Goal: Find specific page/section: Find specific page/section

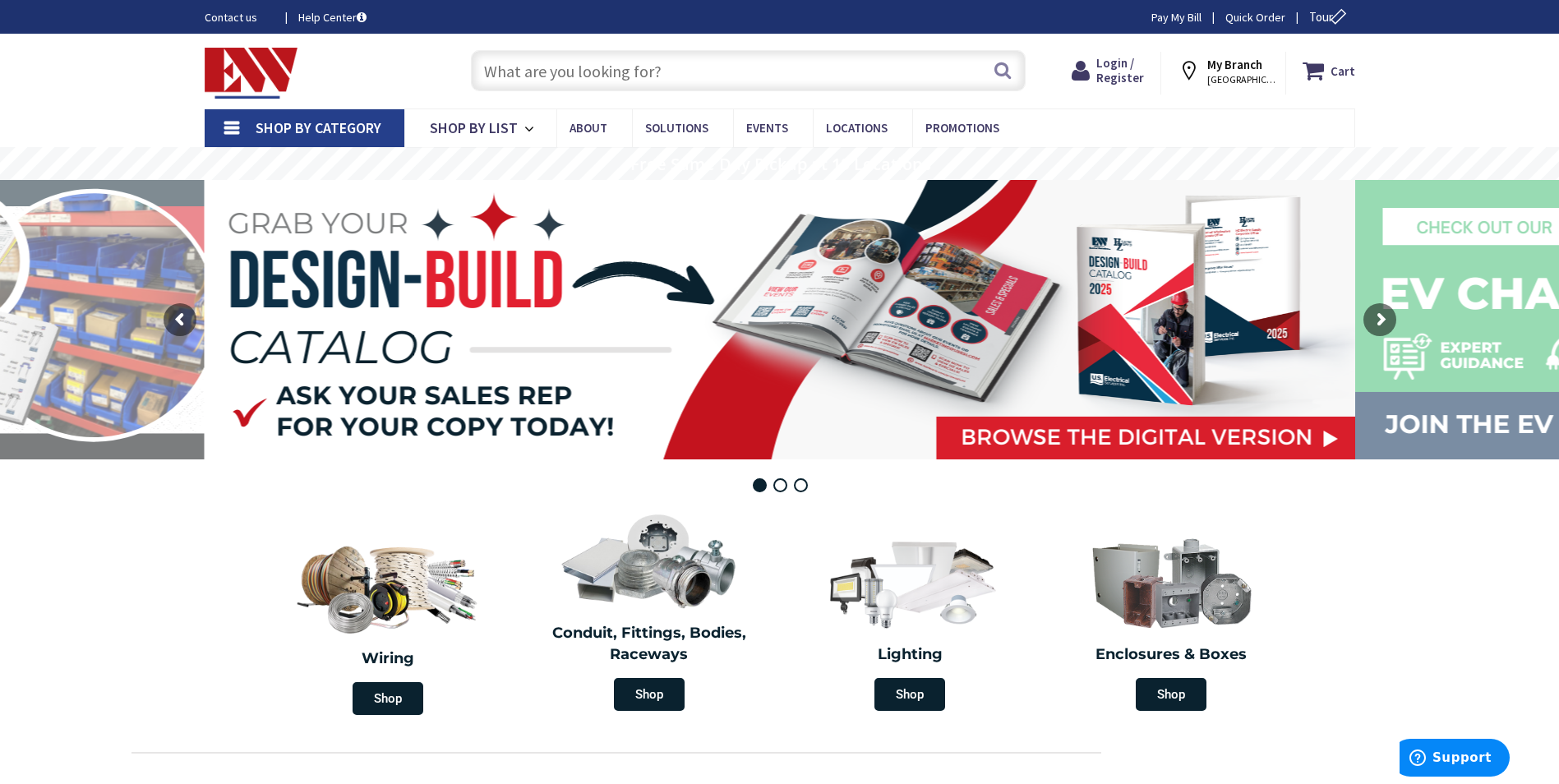
click at [1165, 28] on div "Contact us Help Center Pay My [PERSON_NAME] Order Tour" at bounding box center [779, 16] width 1559 height 33
click at [1166, 23] on link "Pay My Bill" at bounding box center [1176, 17] width 50 height 16
click at [535, 59] on input "text" at bounding box center [748, 70] width 555 height 41
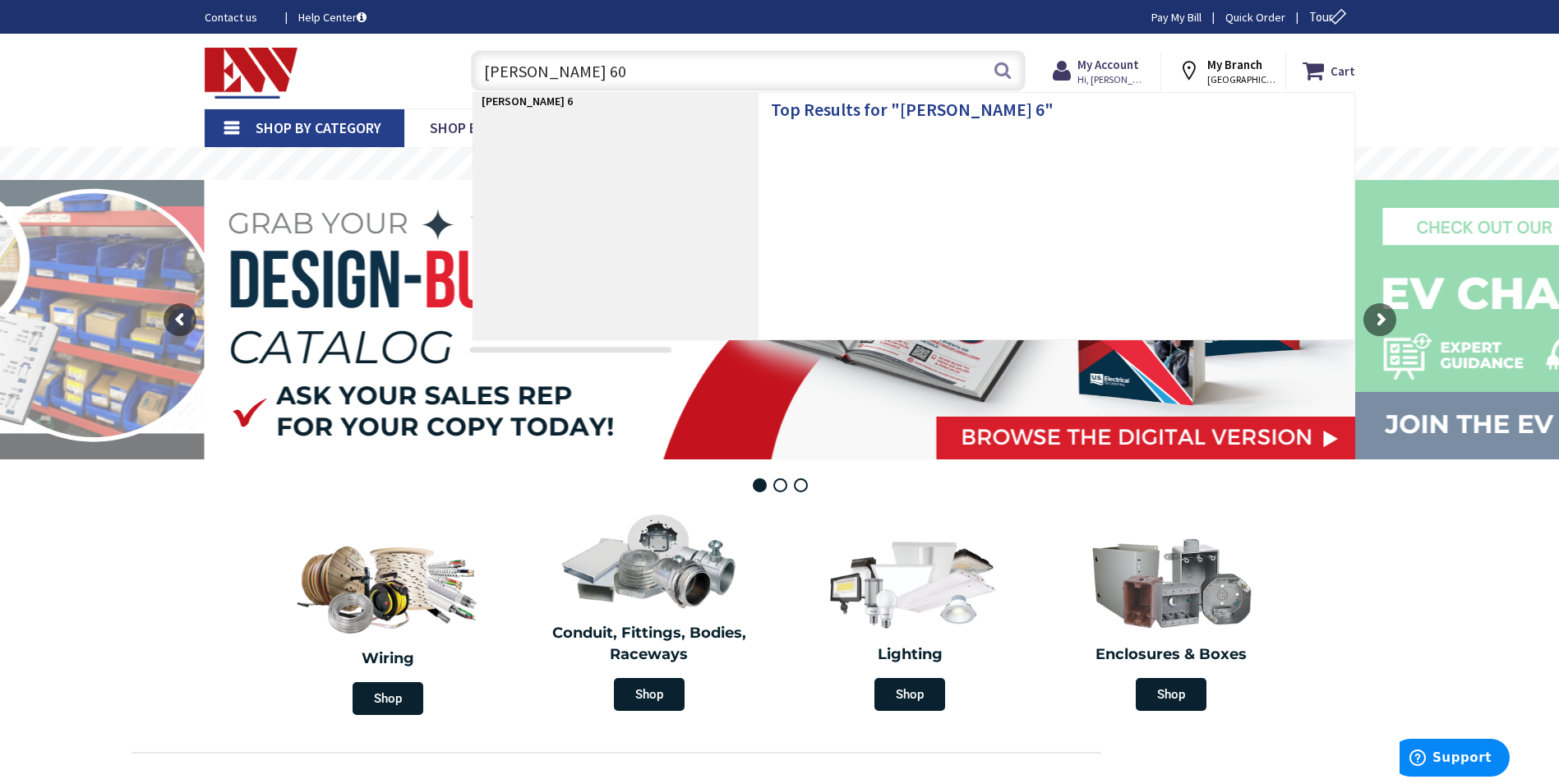
type input "[PERSON_NAME] 600"
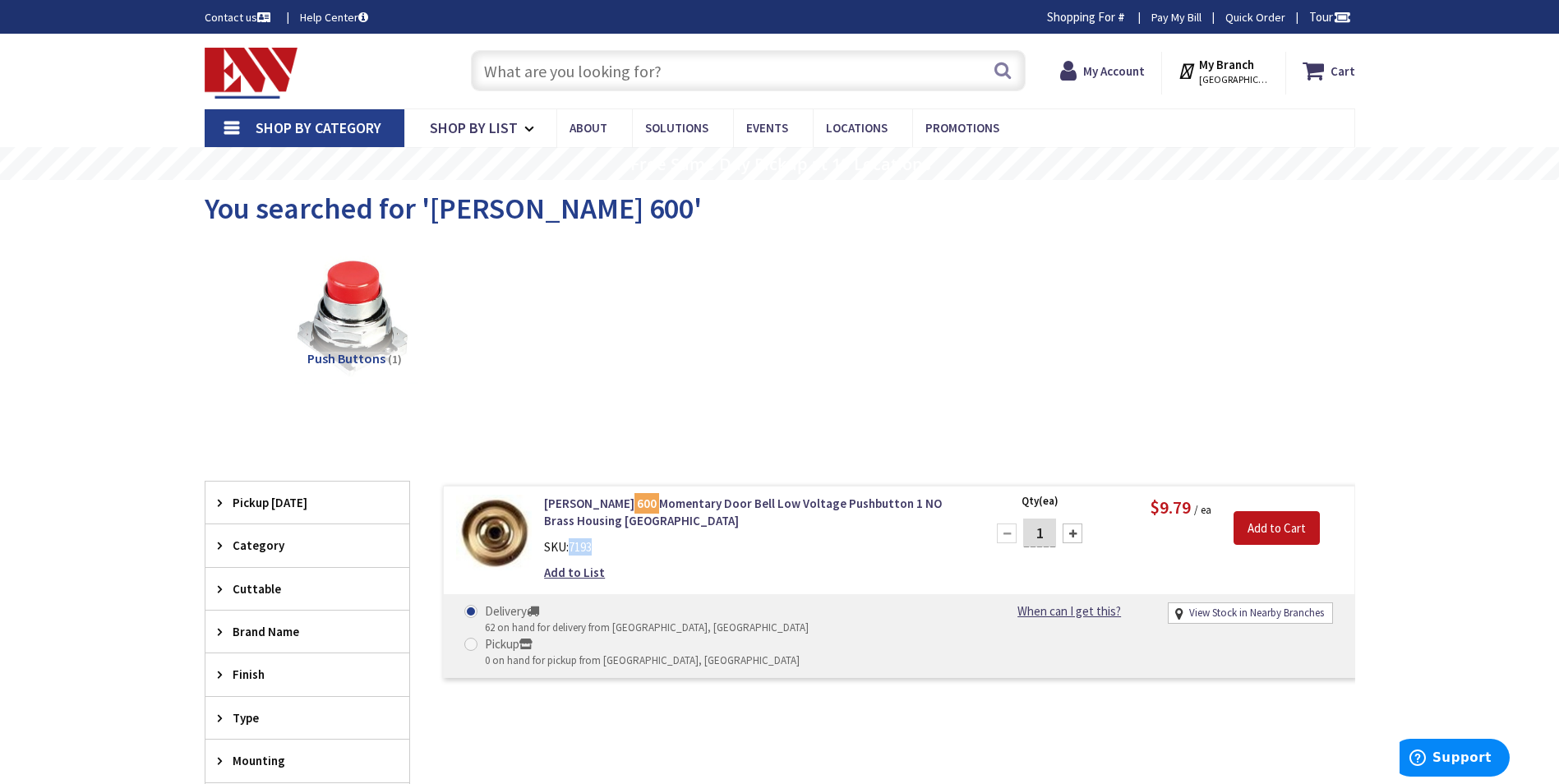
drag, startPoint x: 570, startPoint y: 551, endPoint x: 596, endPoint y: 551, distance: 26.0
click at [596, 551] on div "SKU: 7193" at bounding box center [753, 546] width 419 height 17
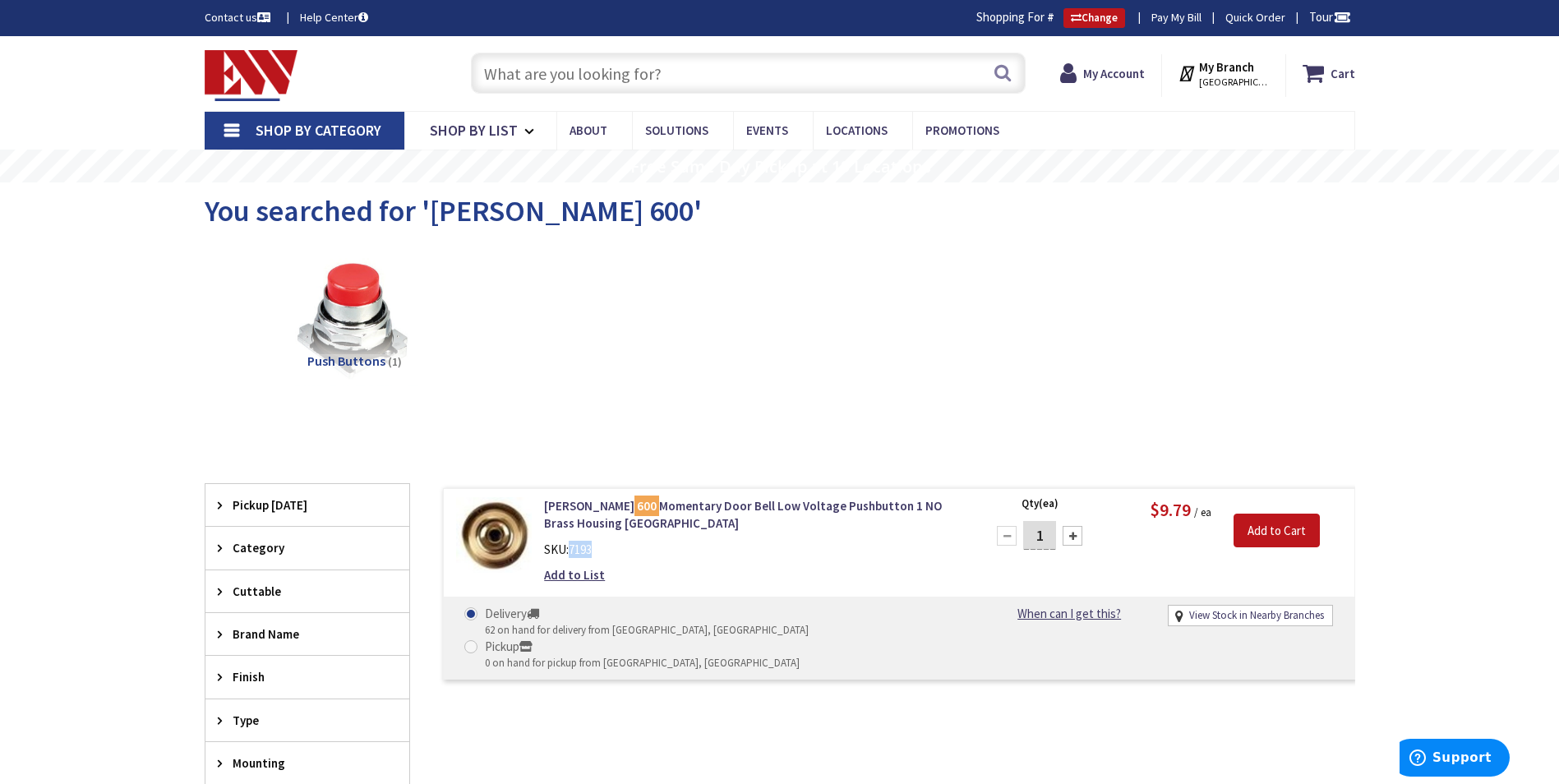
copy div "7193"
